Goal: Task Accomplishment & Management: Complete application form

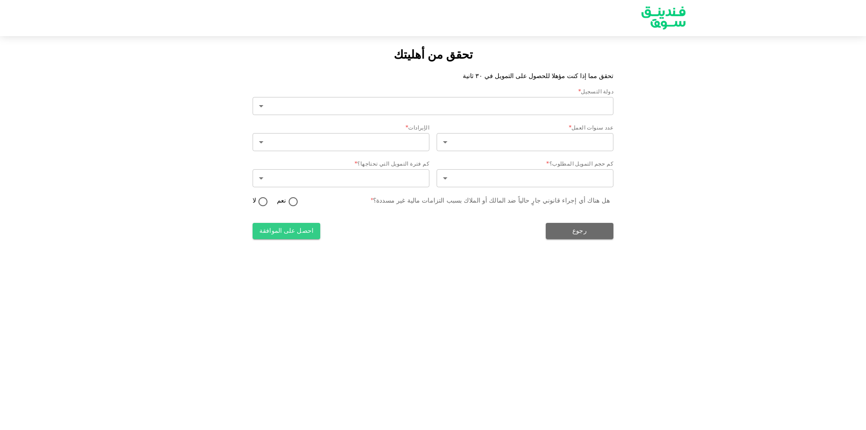
type input "2"
